Goal: Task Accomplishment & Management: Complete application form

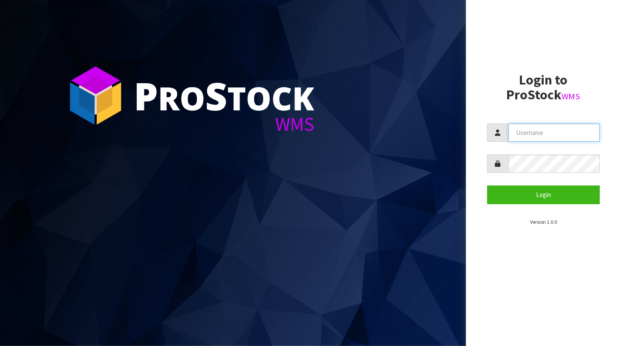
click at [540, 128] on input "text" at bounding box center [554, 133] width 92 height 18
type input "BABW"
click at [487, 186] on button "Login" at bounding box center [543, 195] width 113 height 18
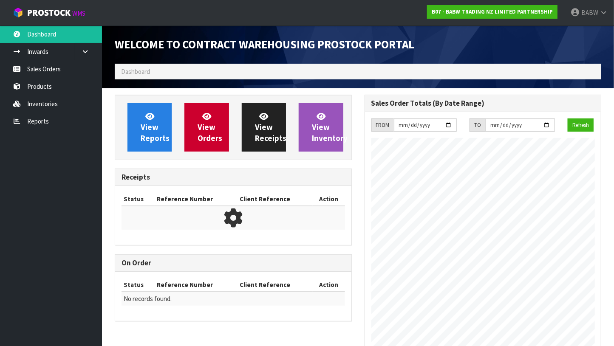
scroll to position [470, 249]
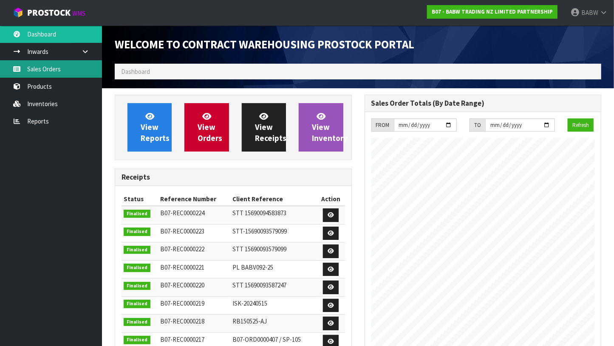
click at [51, 67] on link "Sales Orders" at bounding box center [51, 68] width 102 height 17
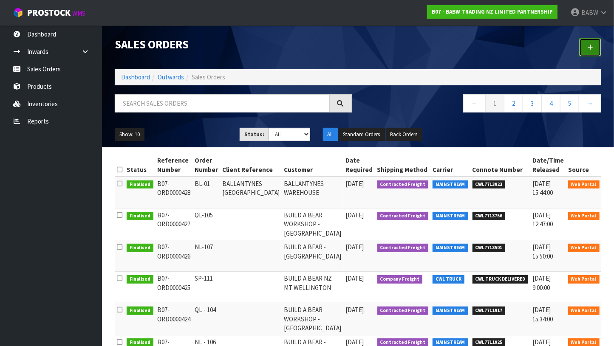
click at [589, 49] on icon at bounding box center [590, 47] width 6 height 6
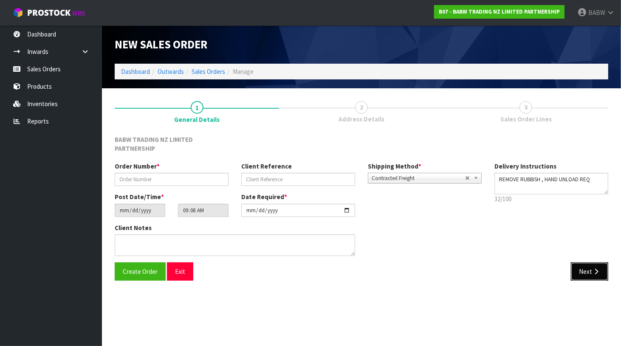
click at [589, 278] on button "Next" at bounding box center [589, 271] width 37 height 18
drag, startPoint x: 187, startPoint y: 180, endPoint x: 200, endPoint y: 184, distance: 13.7
click at [187, 180] on input "text" at bounding box center [172, 179] width 114 height 13
type input "1"
click at [598, 275] on button "Next" at bounding box center [589, 271] width 37 height 18
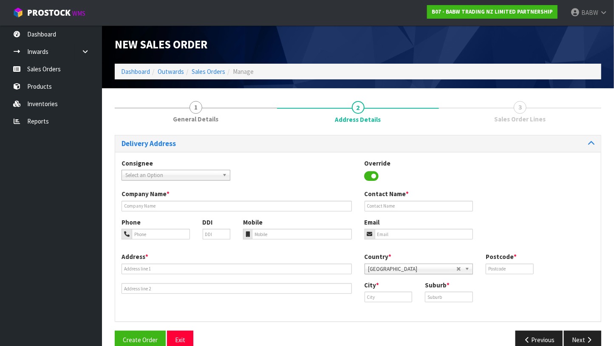
click at [172, 180] on div "Select an Option" at bounding box center [175, 175] width 109 height 11
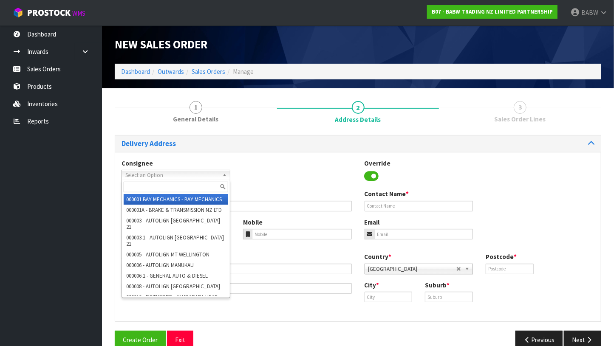
click at [163, 200] on li "000001.BAY MECHANICS - BAY MECHANICS" at bounding box center [176, 199] width 104 height 11
type input "BAY MECHANICS"
type input "20 [GEOGRAPHIC_DATA]"
type input "3110"
type input "TAURANGA"
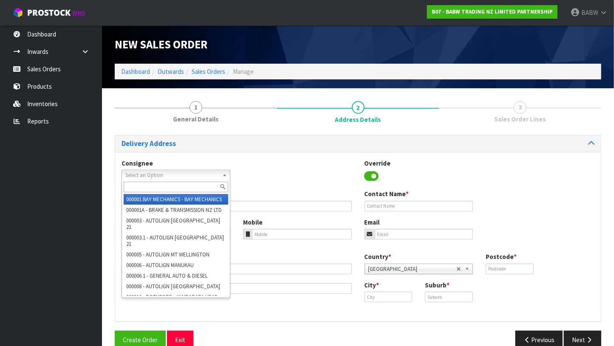
type input "JUDEA"
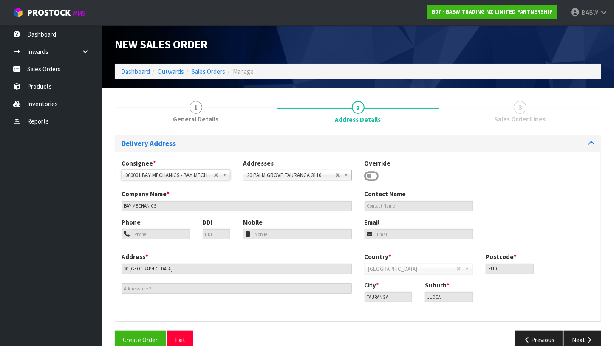
click at [181, 177] on span "000001.BAY MECHANICS - BAY MECHANICS" at bounding box center [169, 175] width 88 height 10
click at [186, 176] on span "000001.BAY MECHANICS - BAY MECHANICS" at bounding box center [169, 175] width 88 height 10
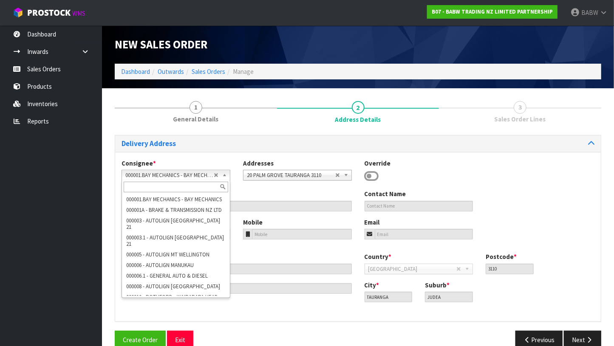
click at [180, 188] on input "text" at bounding box center [176, 187] width 104 height 11
click at [565, 196] on div "Company Name * BAY MECHANICS Contact Name" at bounding box center [357, 203] width 485 height 28
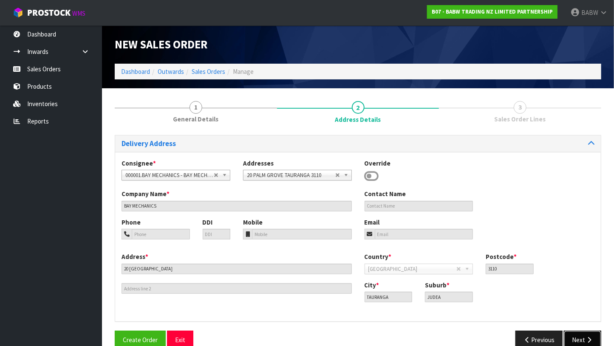
click at [580, 338] on button "Next" at bounding box center [582, 340] width 37 height 18
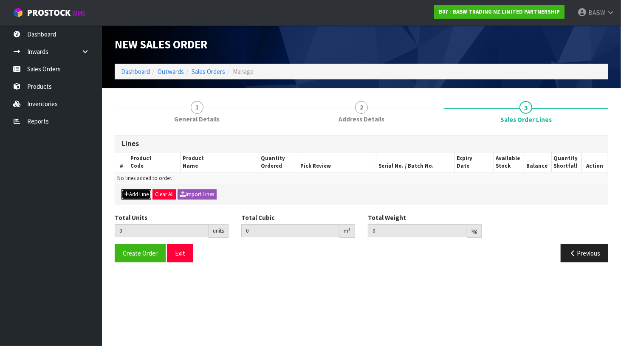
click at [139, 195] on button "Add Line" at bounding box center [136, 194] width 30 height 10
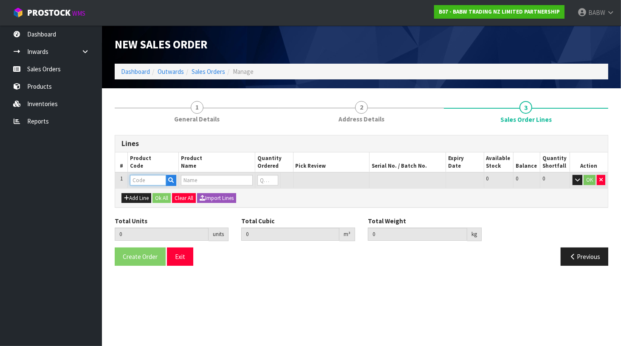
click at [154, 181] on input "text" at bounding box center [148, 180] width 36 height 11
drag, startPoint x: 540, startPoint y: 225, endPoint x: 535, endPoint y: 225, distance: 5.5
click at [540, 225] on div "Total Units 0 units Total Cubic 0 m³ Total Weight 0 kg" at bounding box center [361, 232] width 506 height 31
click at [143, 182] on input "text" at bounding box center [148, 180] width 36 height 11
type input "34196"
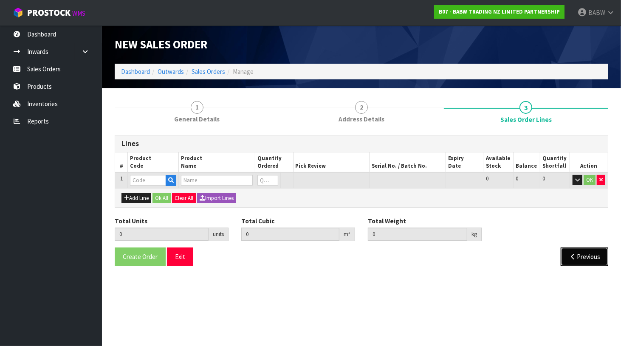
click at [577, 258] on button "Previous" at bounding box center [585, 257] width 48 height 18
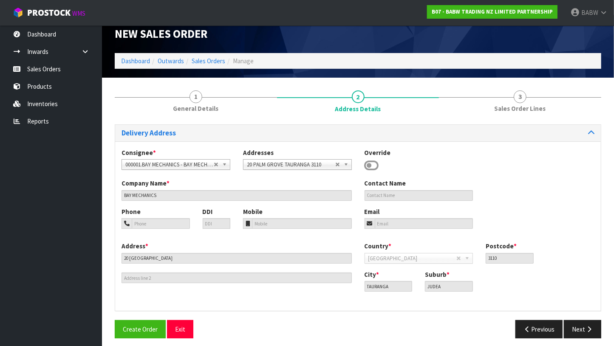
scroll to position [15, 0]
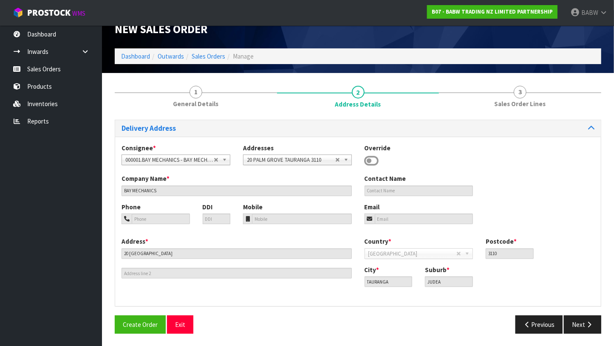
click at [217, 164] on div "000001.BAY MECHANICS - BAY MECHANICS" at bounding box center [175, 160] width 109 height 11
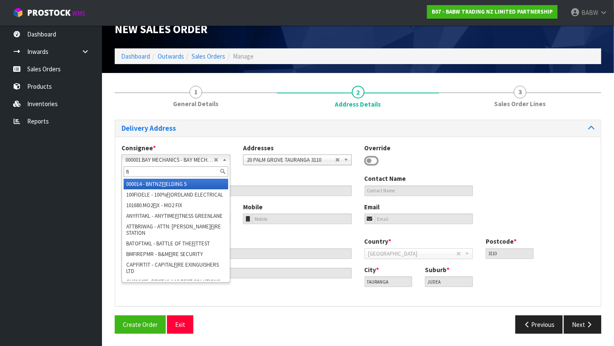
type input "f"
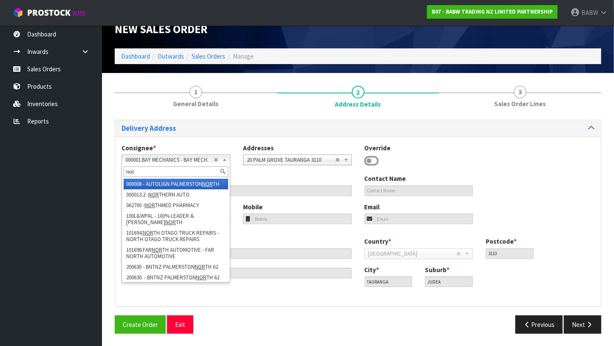
type input "nort"
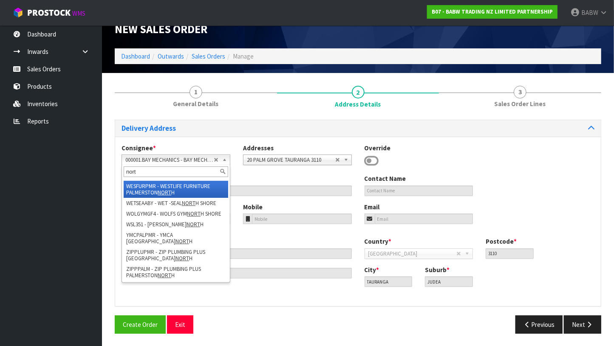
scroll to position [1563, 0]
drag, startPoint x: 148, startPoint y: 166, endPoint x: 108, endPoint y: 161, distance: 40.7
click at [114, 163] on div "1 General Details 2 Address Details 3 Sales Order Lines Delivery Address Consig…" at bounding box center [357, 209] width 499 height 261
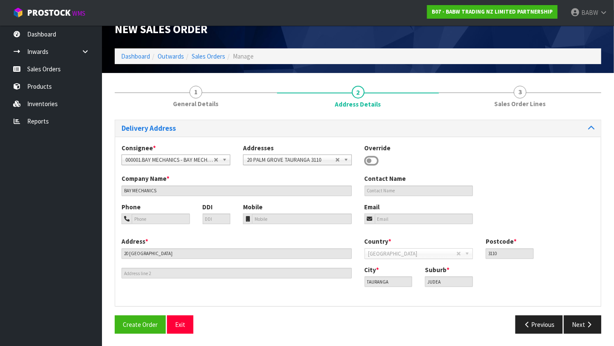
click at [211, 155] on span "000001.BAY MECHANICS - BAY MECHANICS" at bounding box center [169, 160] width 88 height 10
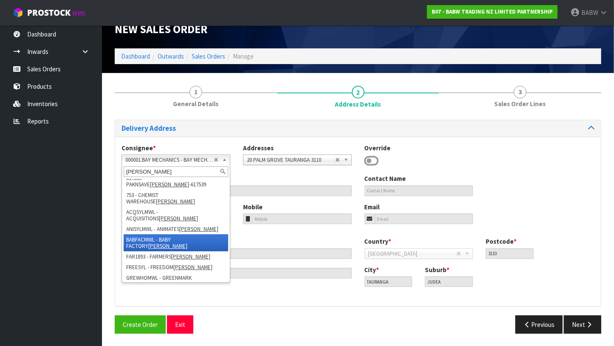
scroll to position [0, 0]
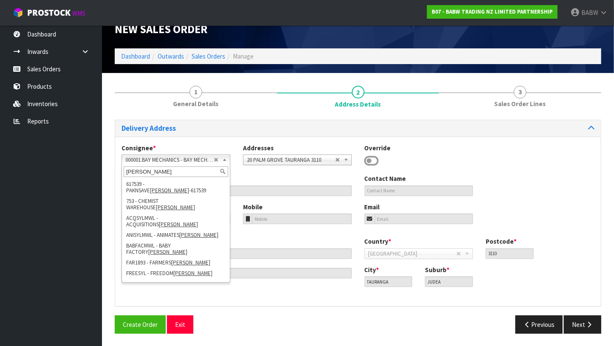
click at [141, 170] on input "[PERSON_NAME]" at bounding box center [176, 171] width 104 height 11
type input "sylviapark"
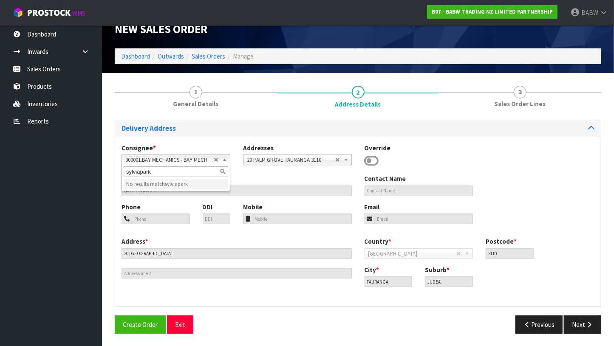
drag, startPoint x: 169, startPoint y: 168, endPoint x: 81, endPoint y: 169, distance: 88.8
click at [81, 169] on body "Toggle navigation ProStock WMS B07 - BABW TRADING NZ LIMITED PARTNERSHIP BABW L…" at bounding box center [307, 158] width 614 height 346
drag, startPoint x: 188, startPoint y: 164, endPoint x: 216, endPoint y: 164, distance: 28.0
click at [188, 165] on div "000001.BAY MECHANICS - BAY MECHANICS No results match sylviapark" at bounding box center [175, 160] width 109 height 11
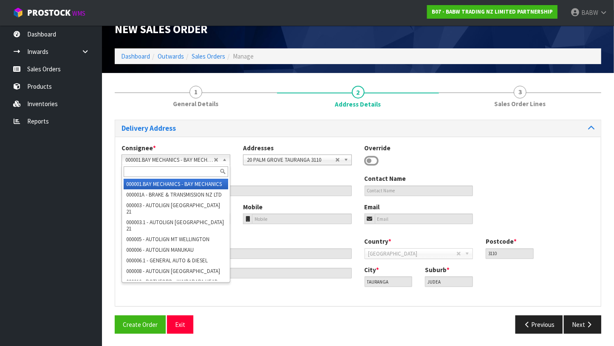
paste input "BABQUEENSGATE"
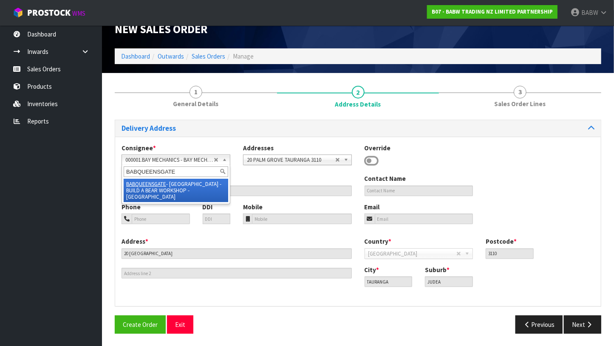
type input "BABQUEENSGATE"
click at [192, 183] on li "BABQUEENSGATE - [GEOGRAPHIC_DATA] - BUILD A BEAR WORKSHOP - [GEOGRAPHIC_DATA]" at bounding box center [176, 190] width 104 height 23
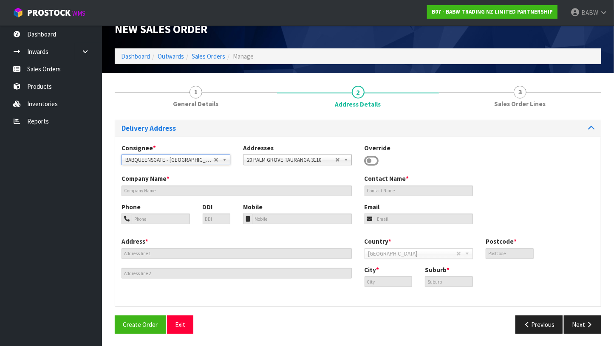
type input "BUILD A BEAR WORKSHOP - [GEOGRAPHIC_DATA]"
type input "[PERSON_NAME]"
type input "0272642975"
type input "0272371896"
type input "SHOP S160, CNR QUEENS DRIVE AND BUNNY ST"
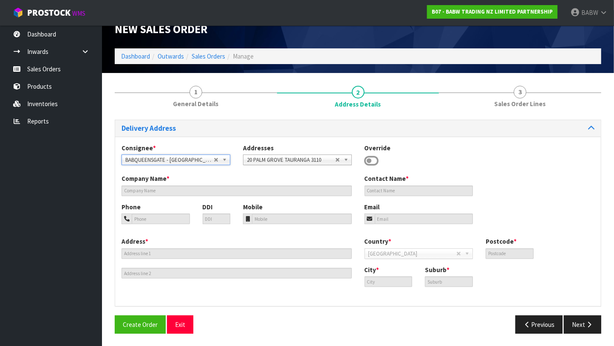
type input "[GEOGRAPHIC_DATA]"
type input "5011"
type input "[GEOGRAPHIC_DATA]"
type input "CENTRAL HUTT"
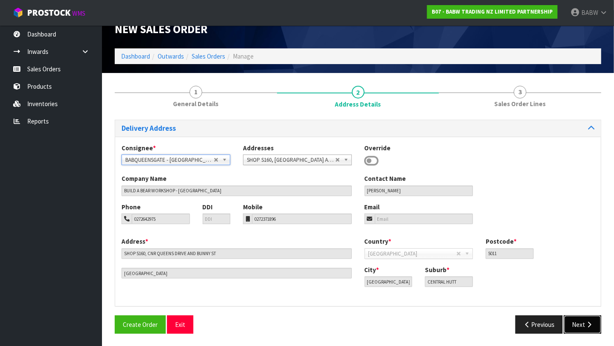
click at [564, 327] on button "Next" at bounding box center [582, 325] width 37 height 18
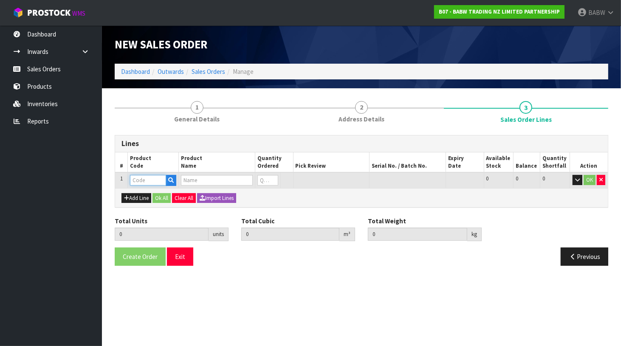
click at [139, 183] on input "text" at bounding box center [148, 180] width 36 height 11
click at [140, 181] on input "text" at bounding box center [148, 180] width 36 height 11
type input "34196"
click at [154, 178] on input "text" at bounding box center [148, 180] width 36 height 11
type input "34196"
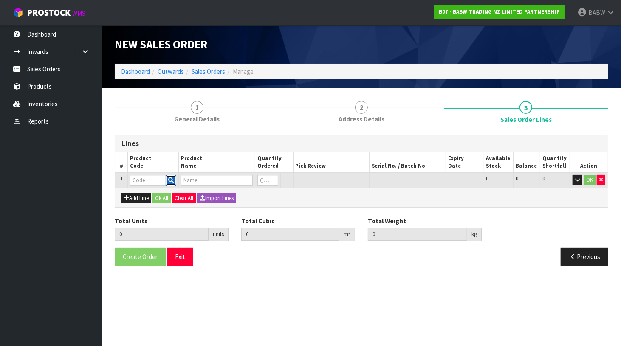
click at [172, 180] on icon "button" at bounding box center [171, 181] width 6 height 6
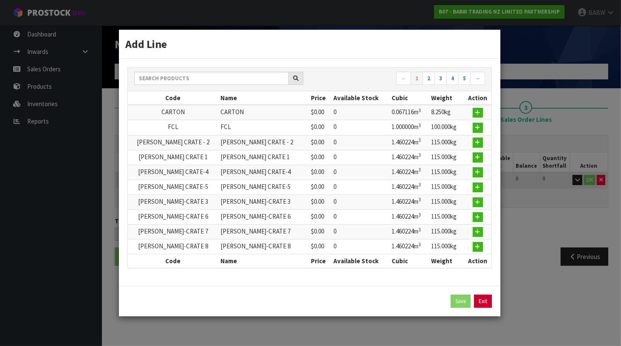
click at [482, 303] on link "Exit" at bounding box center [483, 302] width 18 height 14
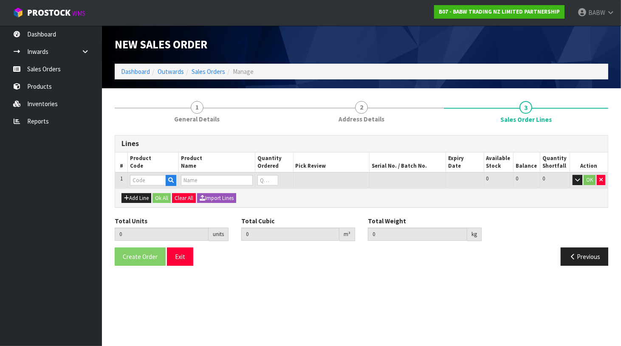
click at [471, 277] on section "1 General Details 2 Address Details 3 Sales Order Lines Lines # Product Code Pr…" at bounding box center [361, 183] width 519 height 190
click at [270, 182] on input "number" at bounding box center [267, 180] width 21 height 11
click at [231, 182] on input "text" at bounding box center [217, 180] width 72 height 11
